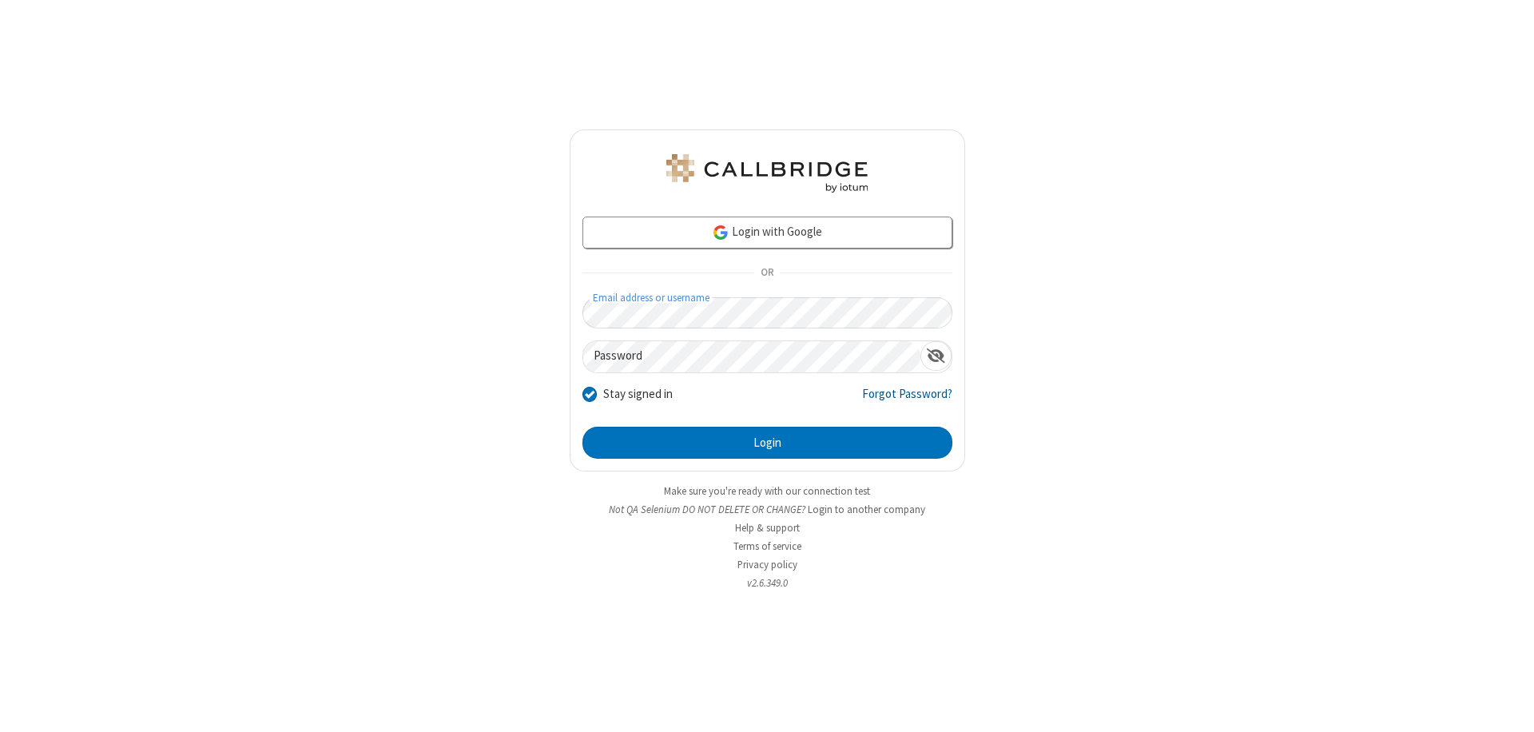
click at [908, 399] on link "Forgot Password?" at bounding box center [907, 400] width 90 height 30
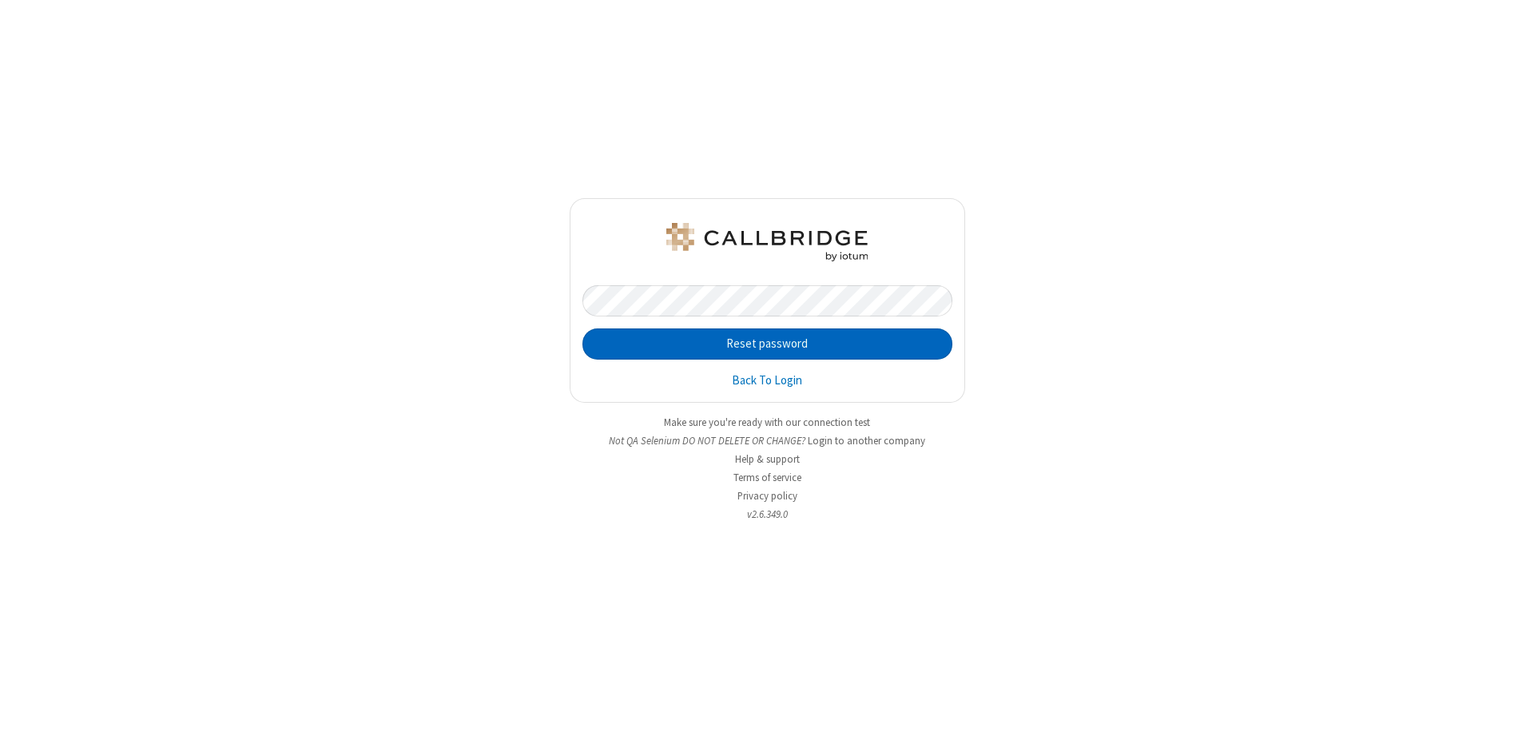
click at [767, 344] on button "Reset password" at bounding box center [767, 344] width 370 height 32
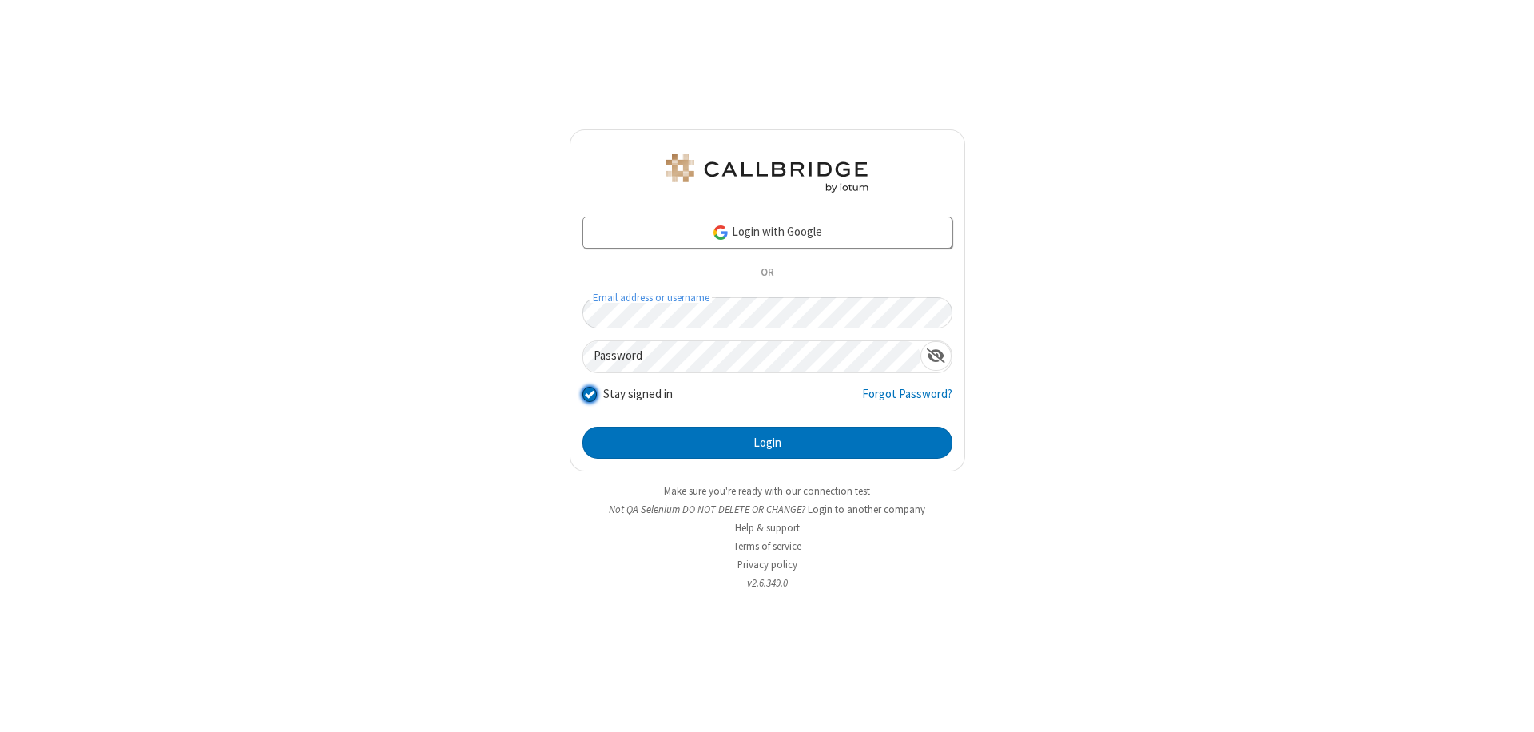
click at [589, 393] on input "Stay signed in" at bounding box center [589, 393] width 15 height 17
checkbox input "false"
click at [767, 443] on button "Login" at bounding box center [767, 443] width 370 height 32
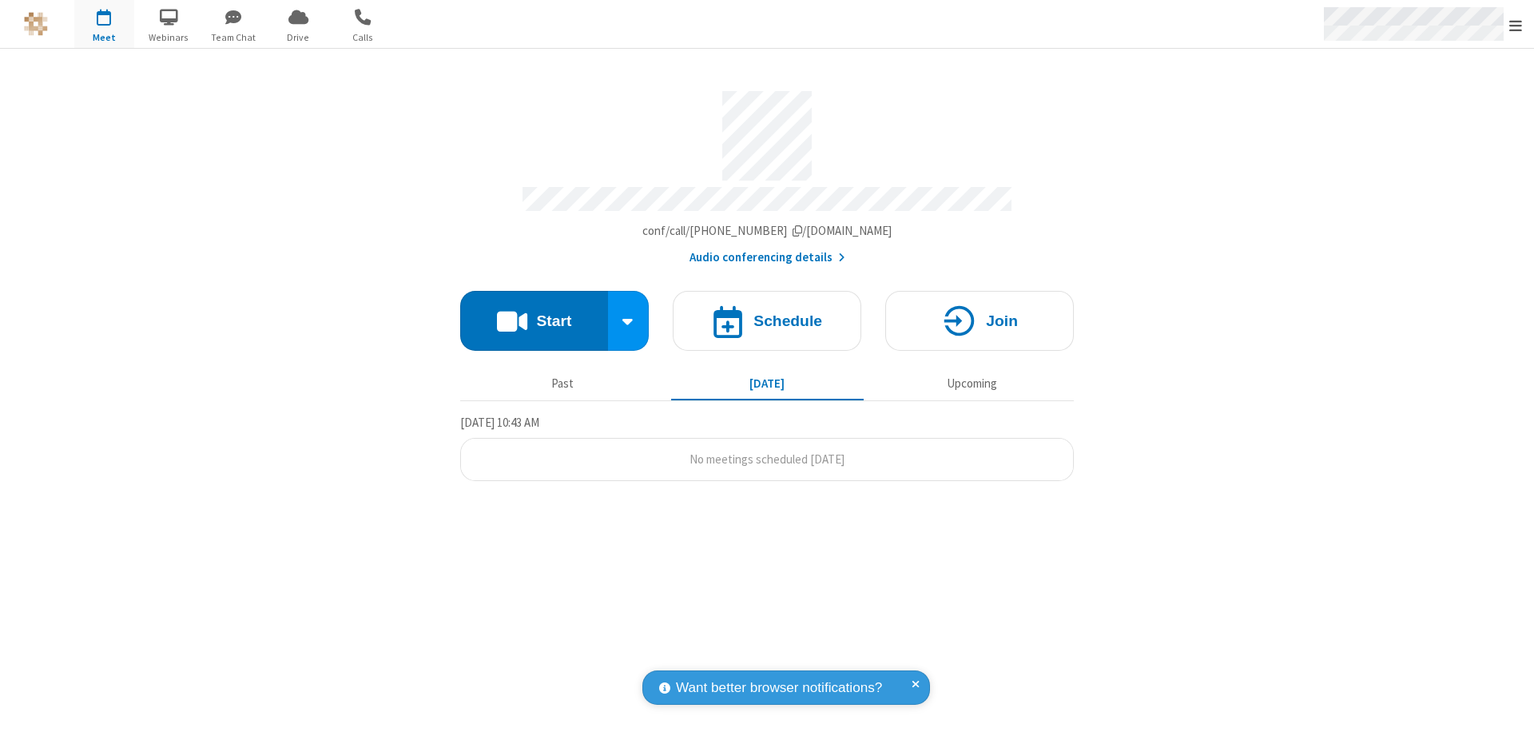
click at [1516, 24] on span "Open menu" at bounding box center [1515, 26] width 13 height 16
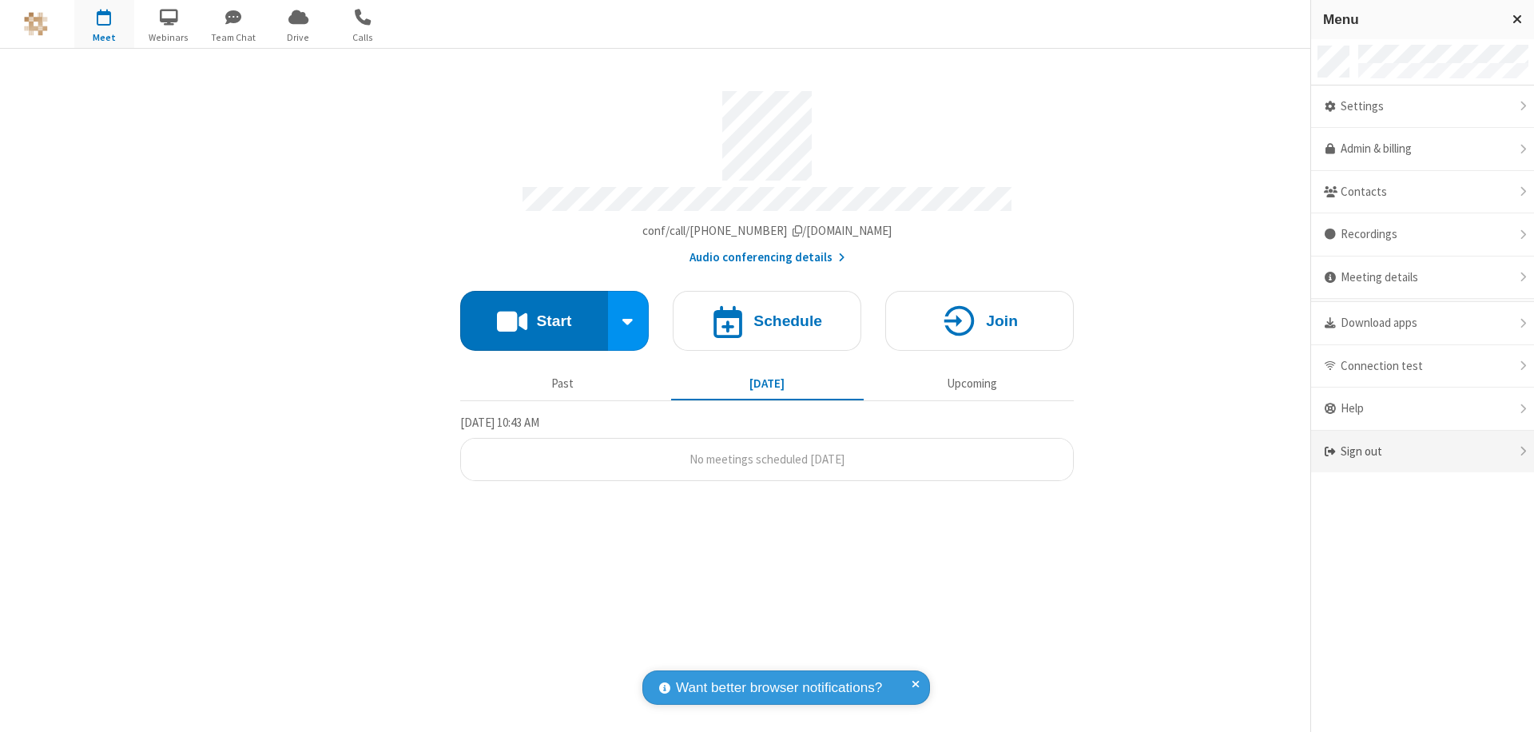
click at [1422, 451] on div "Sign out" at bounding box center [1422, 452] width 223 height 42
